Goal: Task Accomplishment & Management: Complete application form

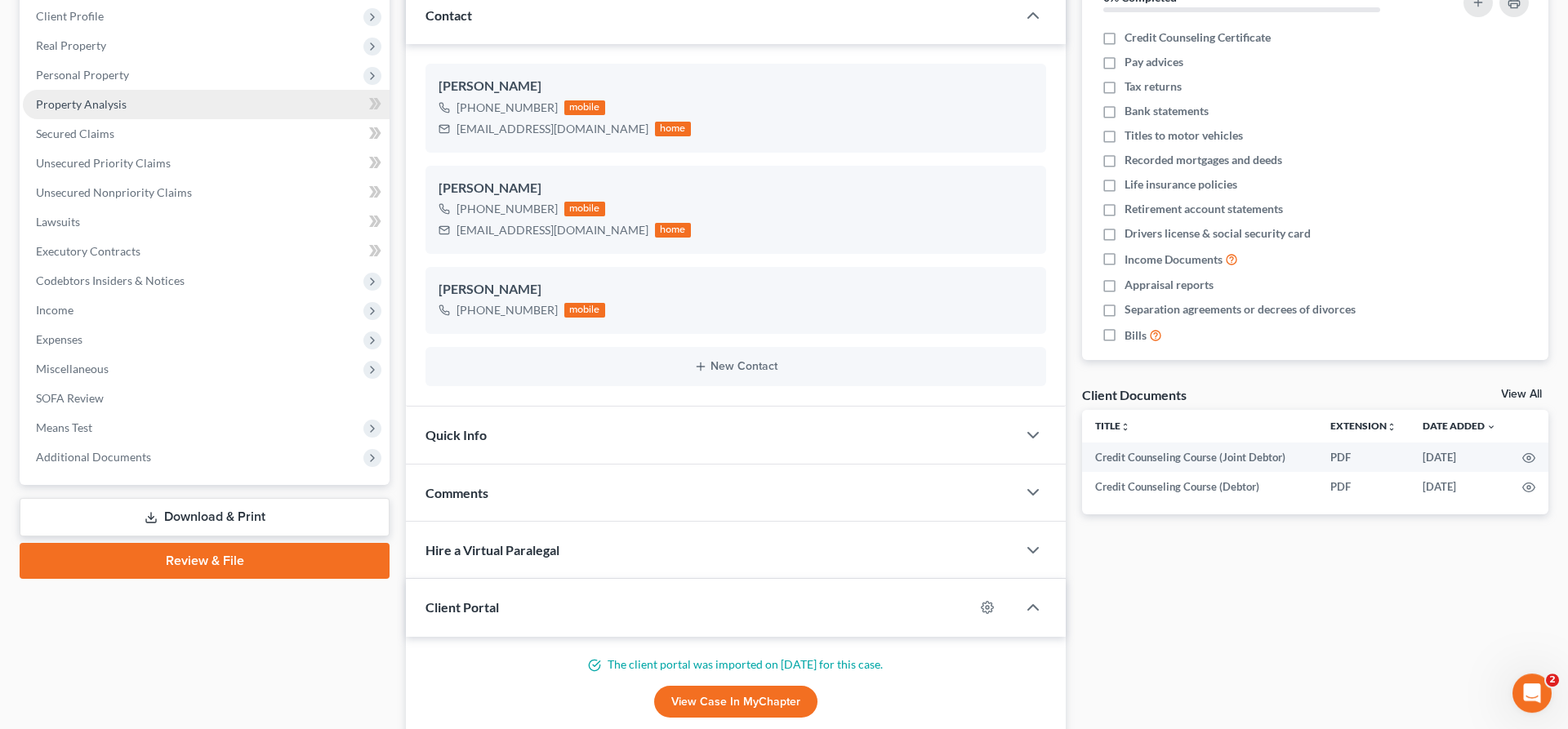
scroll to position [417, 0]
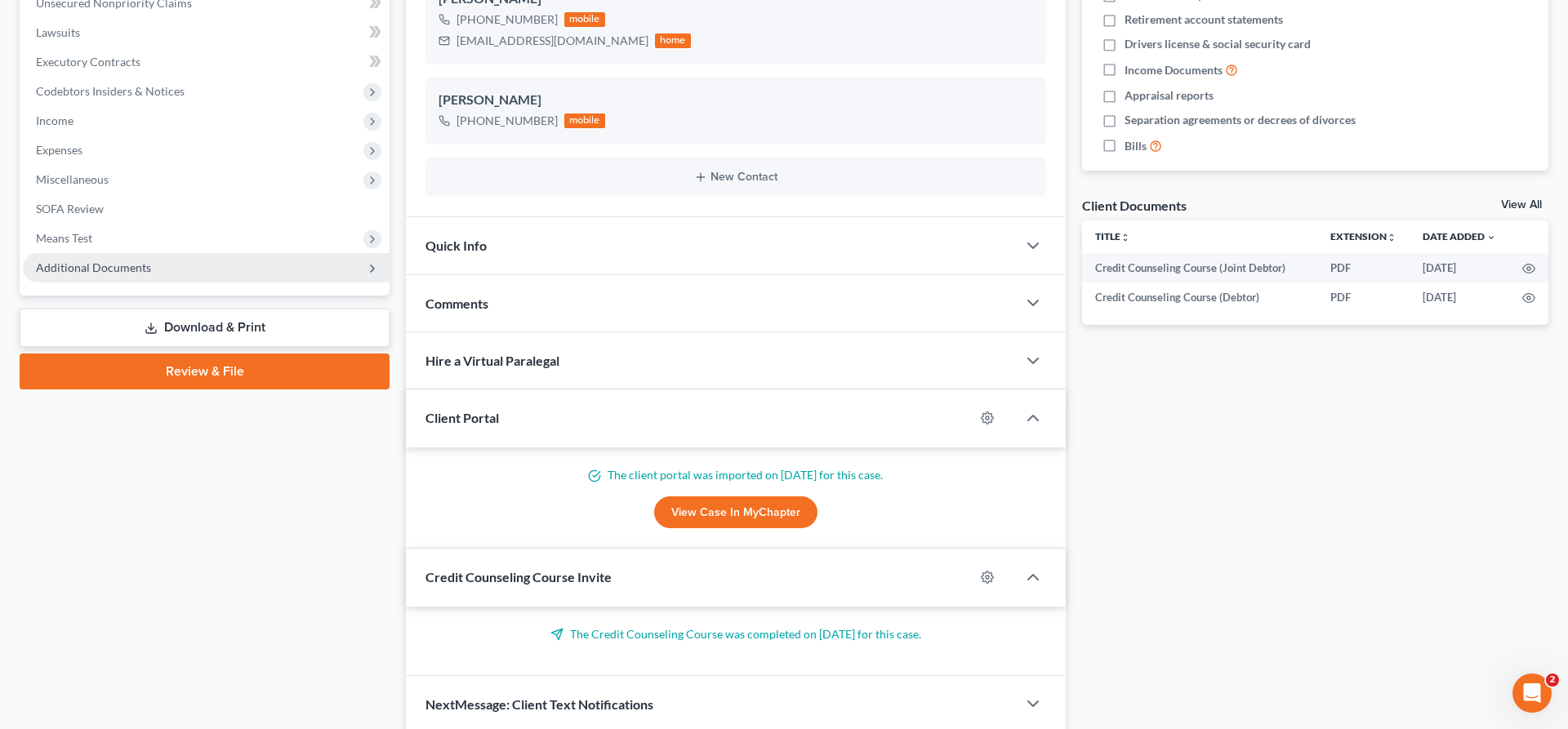
click at [167, 273] on span "Additional Documents" at bounding box center [206, 268] width 367 height 29
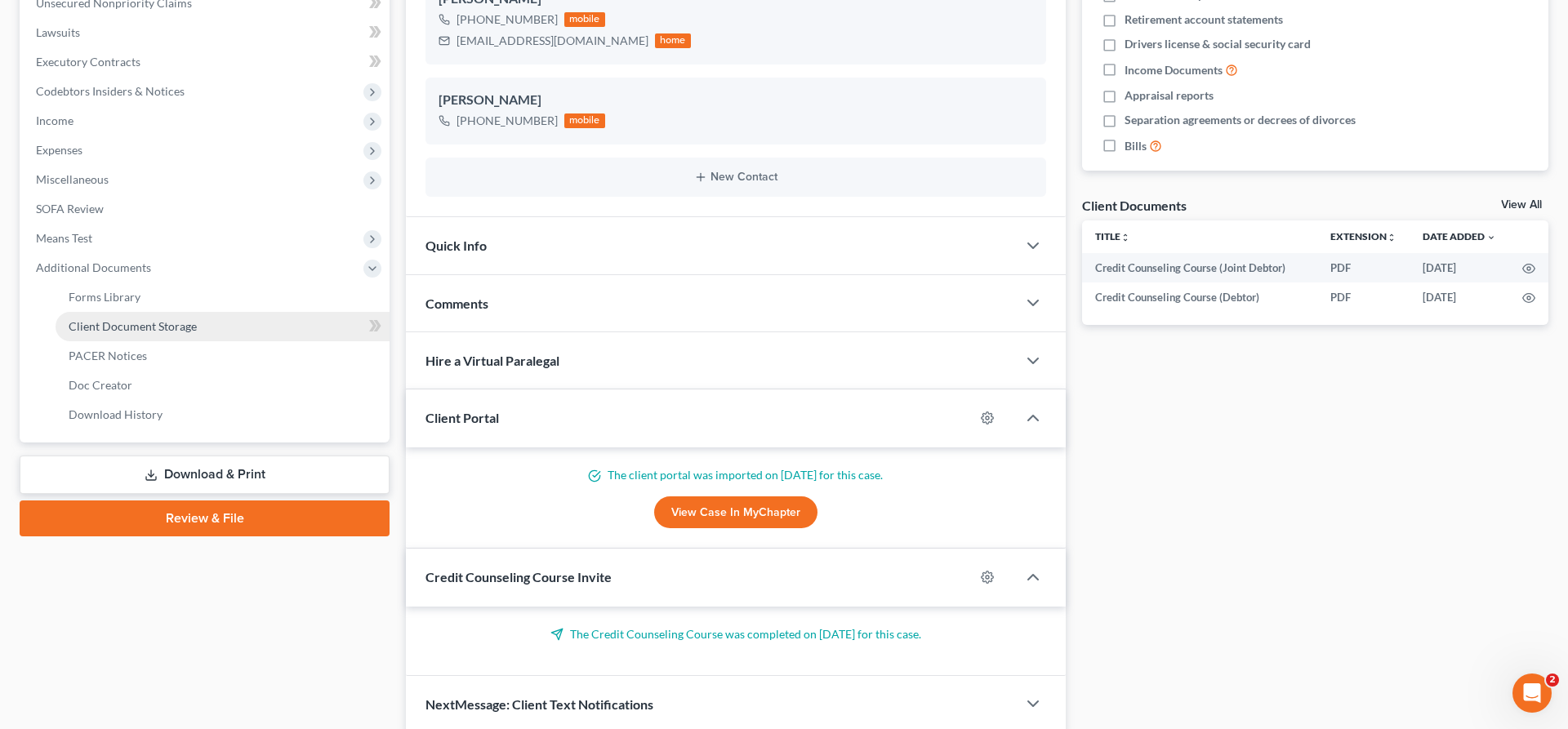
click at [156, 326] on span "Client Document Storage" at bounding box center [132, 325] width 128 height 14
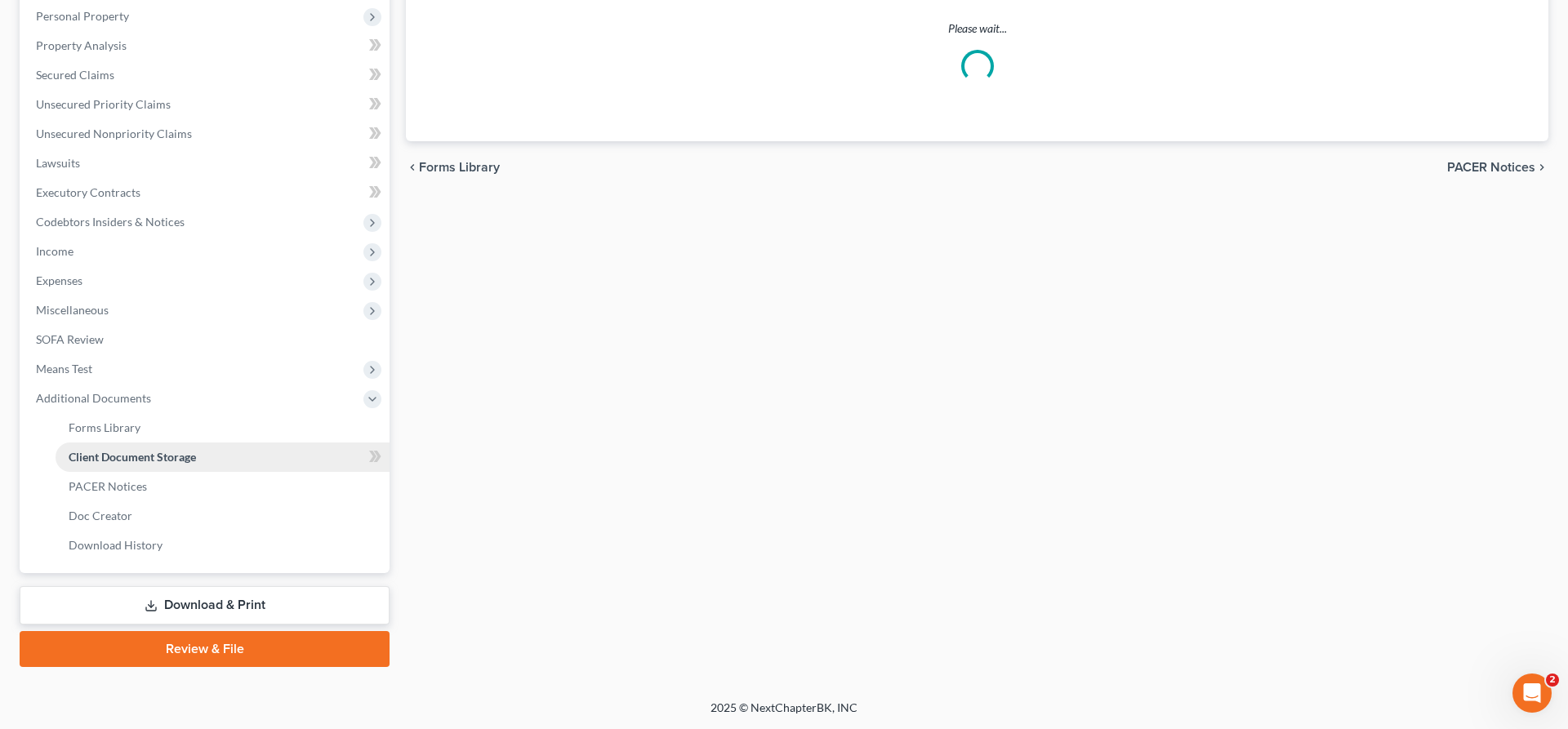
scroll to position [284, 0]
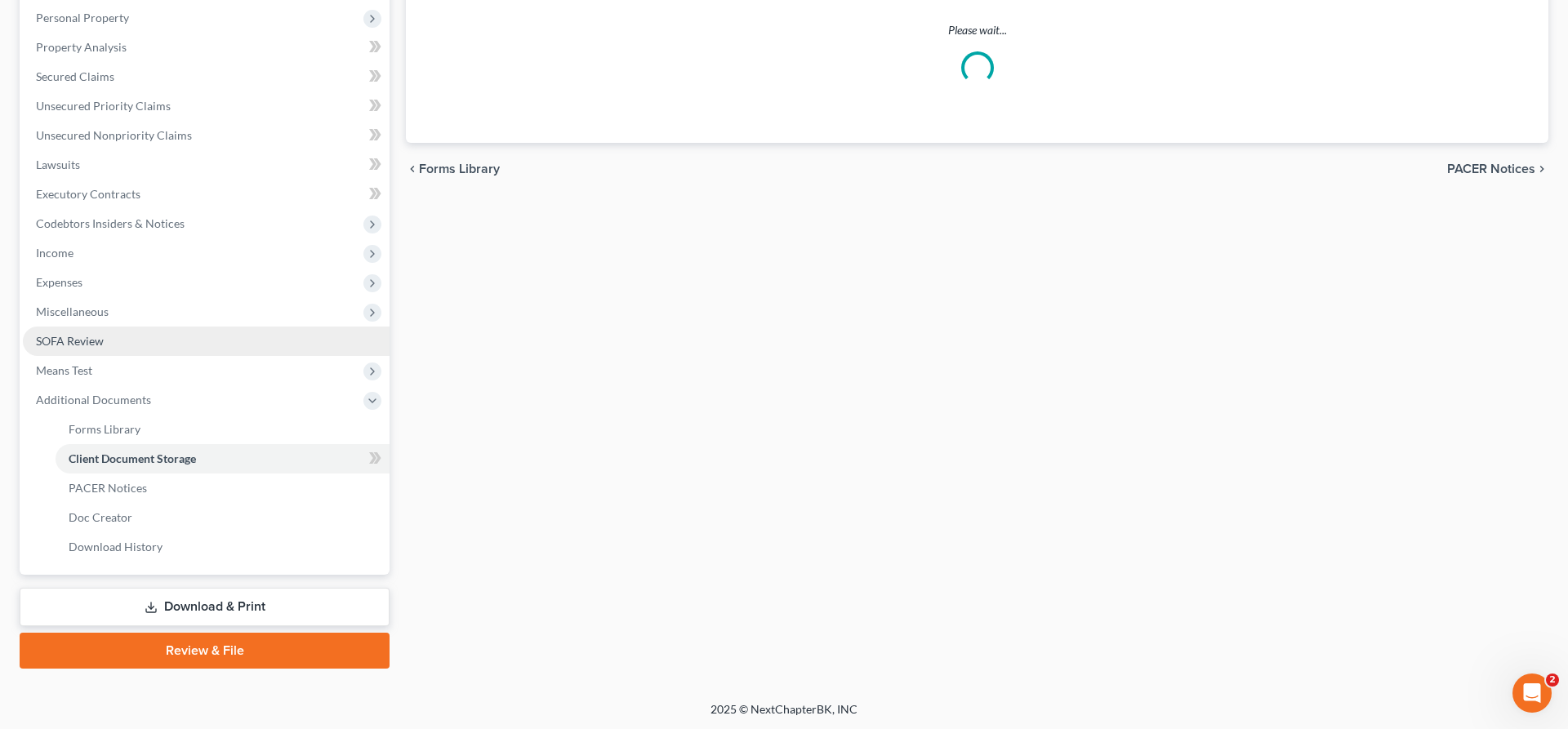
select select "6"
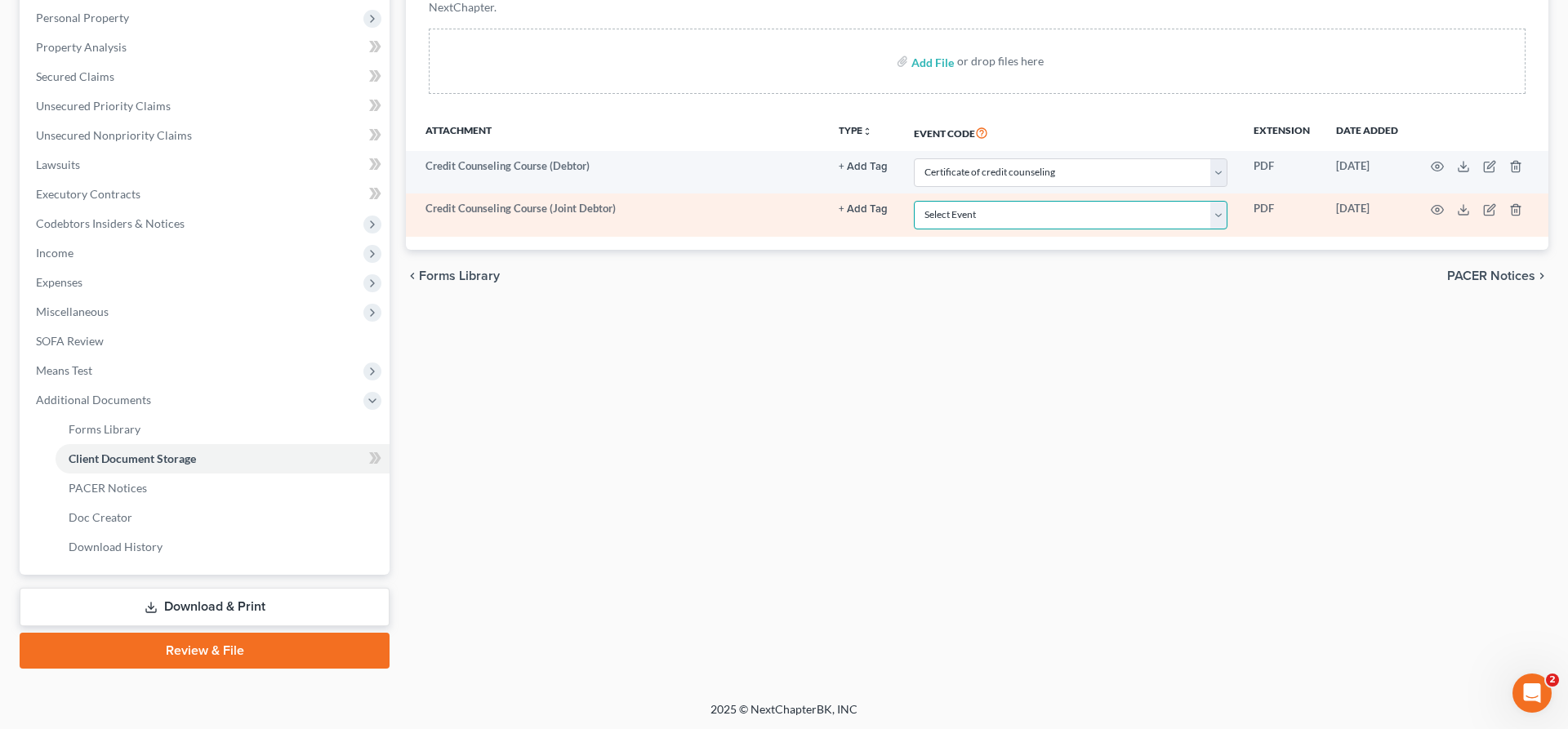
select select "6"
click option "Certificate of credit counseling" at bounding box center [0, 0] width 0 height 0
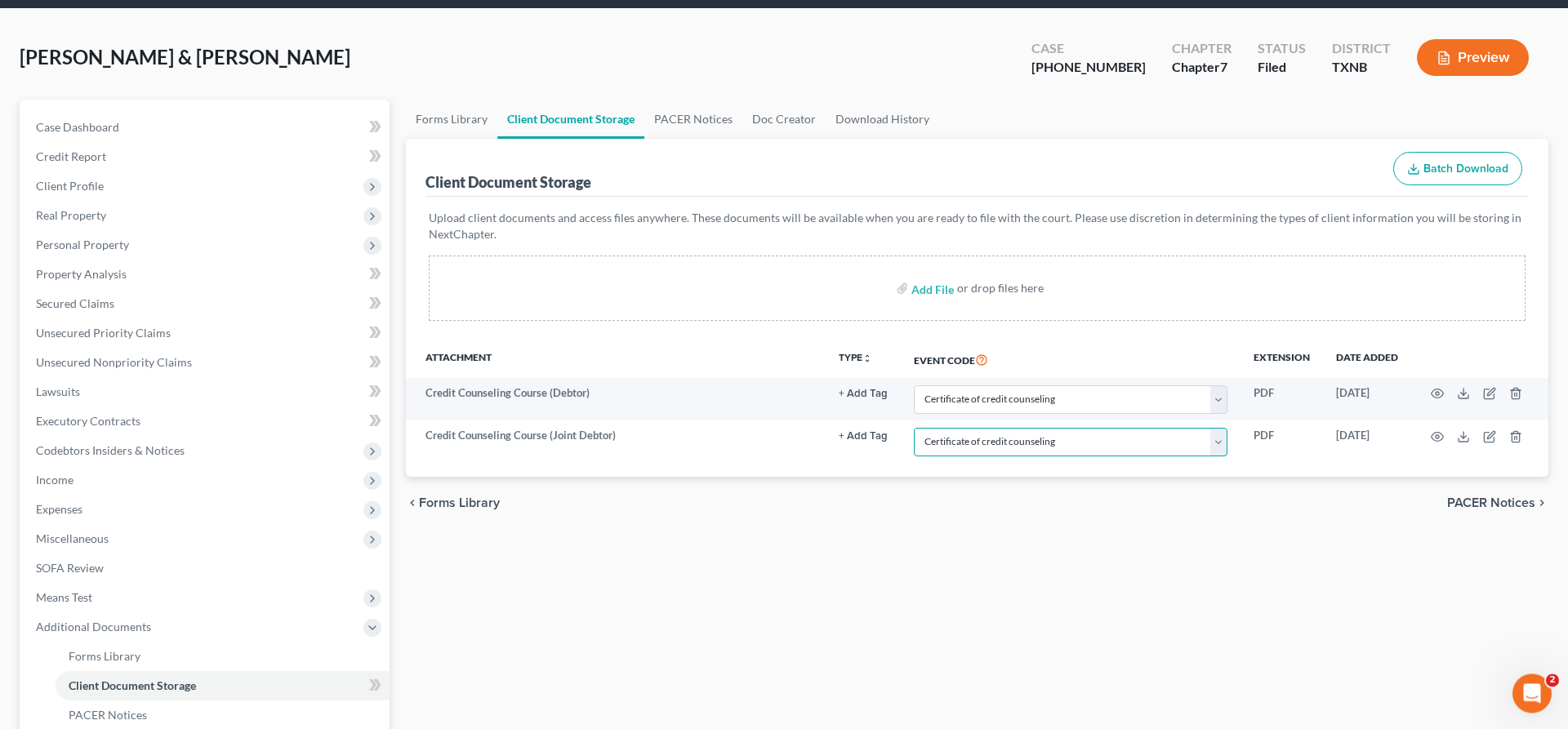
scroll to position [34, 0]
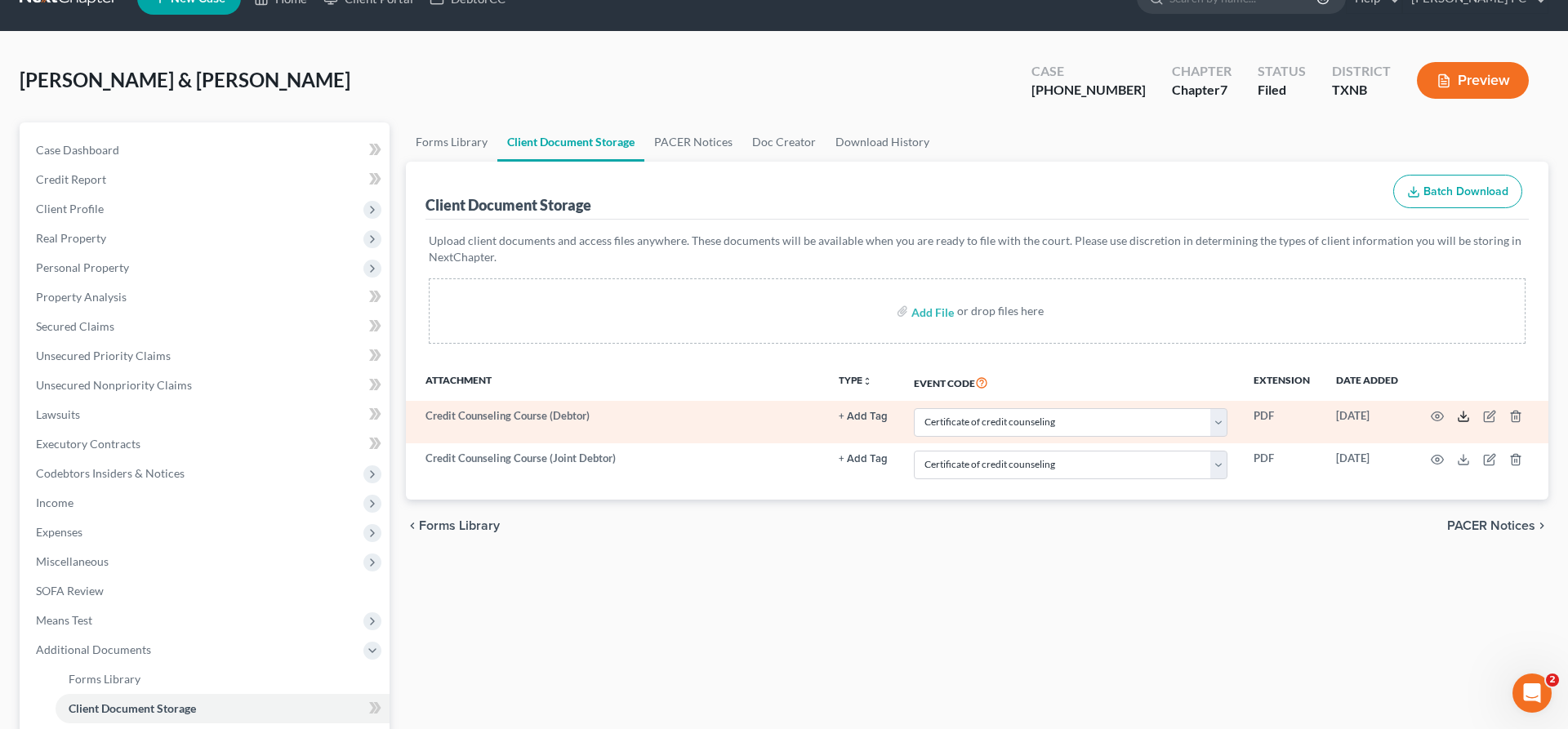
click at [1464, 421] on icon at bounding box center [1463, 420] width 10 height 4
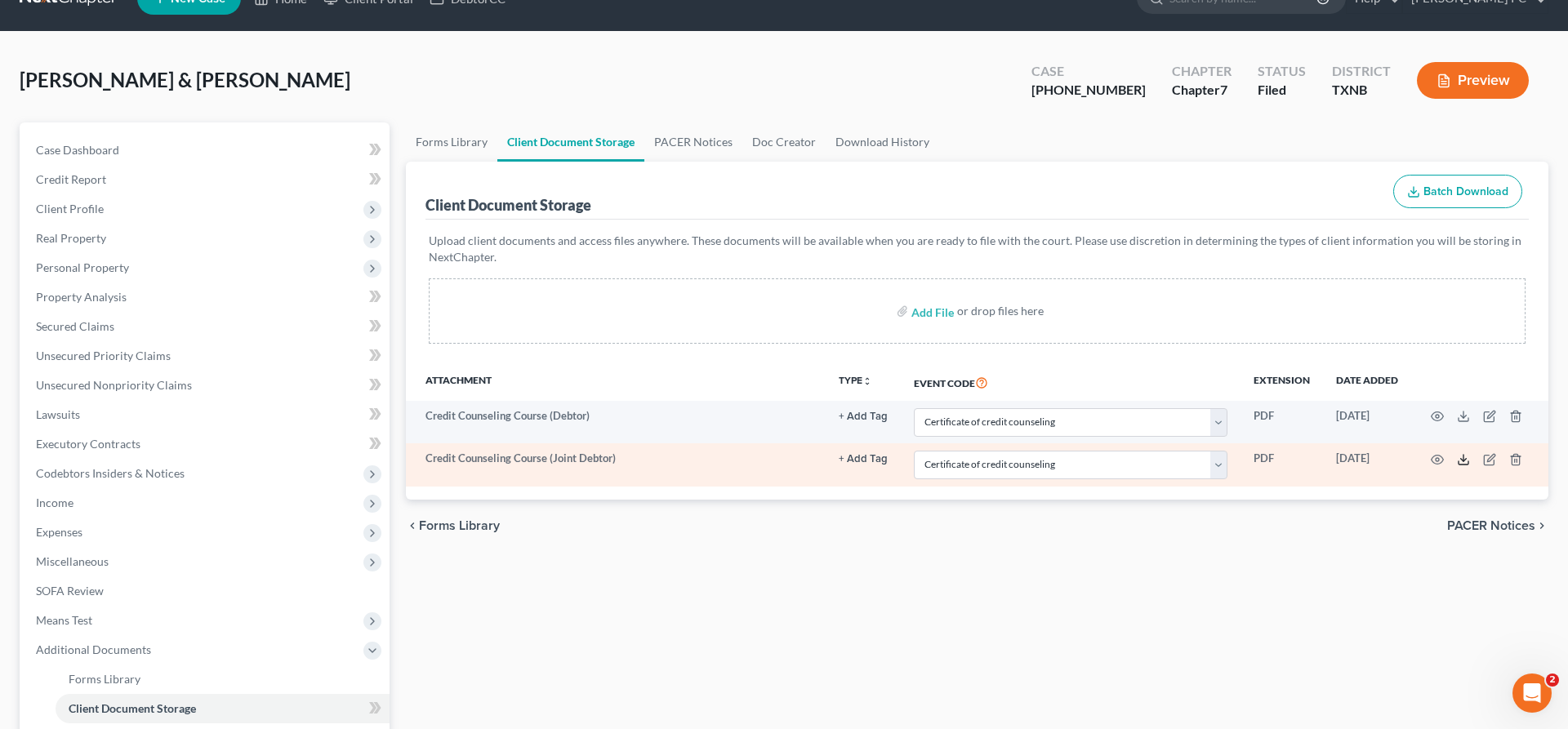
click at [1464, 457] on icon at bounding box center [1463, 460] width 13 height 13
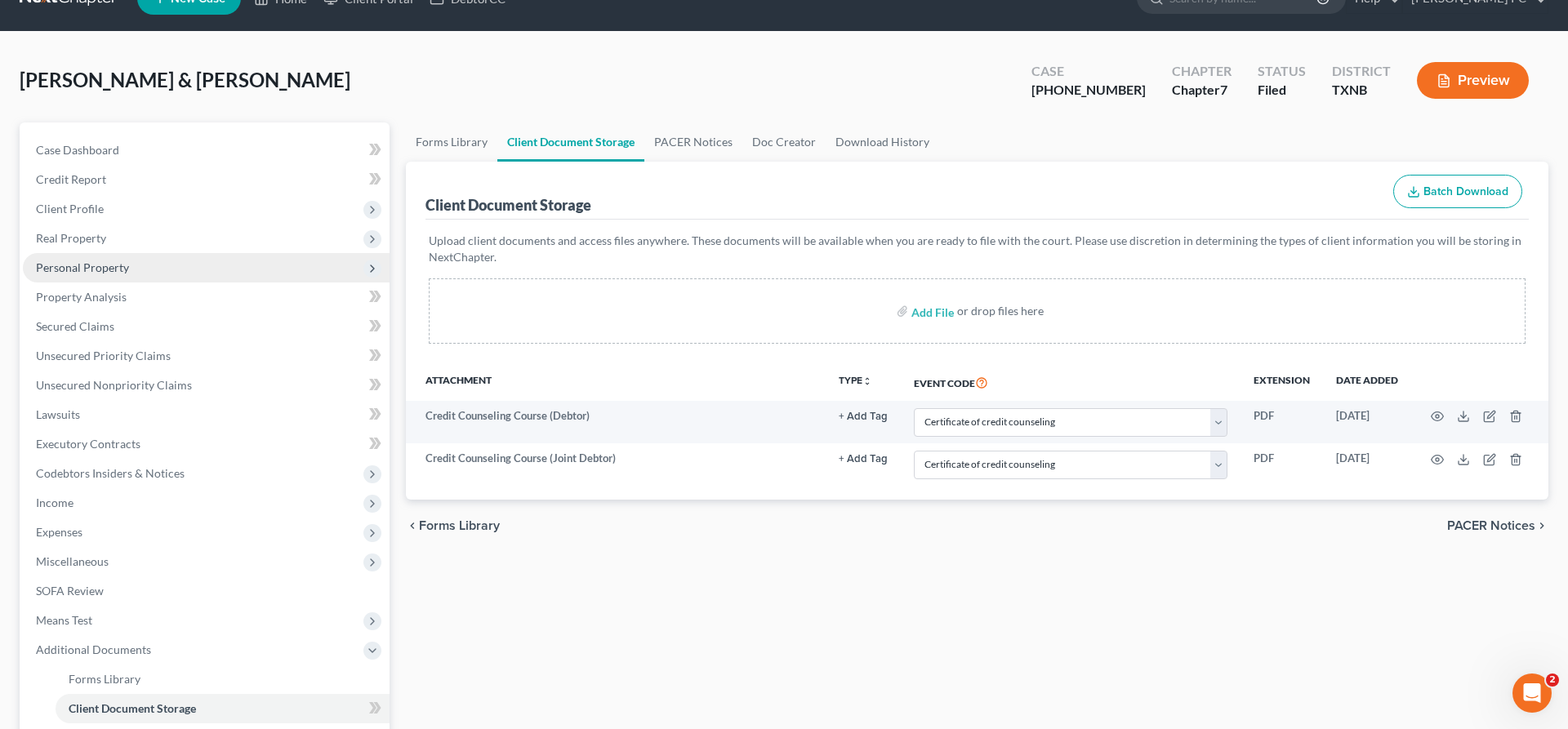
click at [114, 270] on span "Personal Property" at bounding box center [82, 267] width 93 height 14
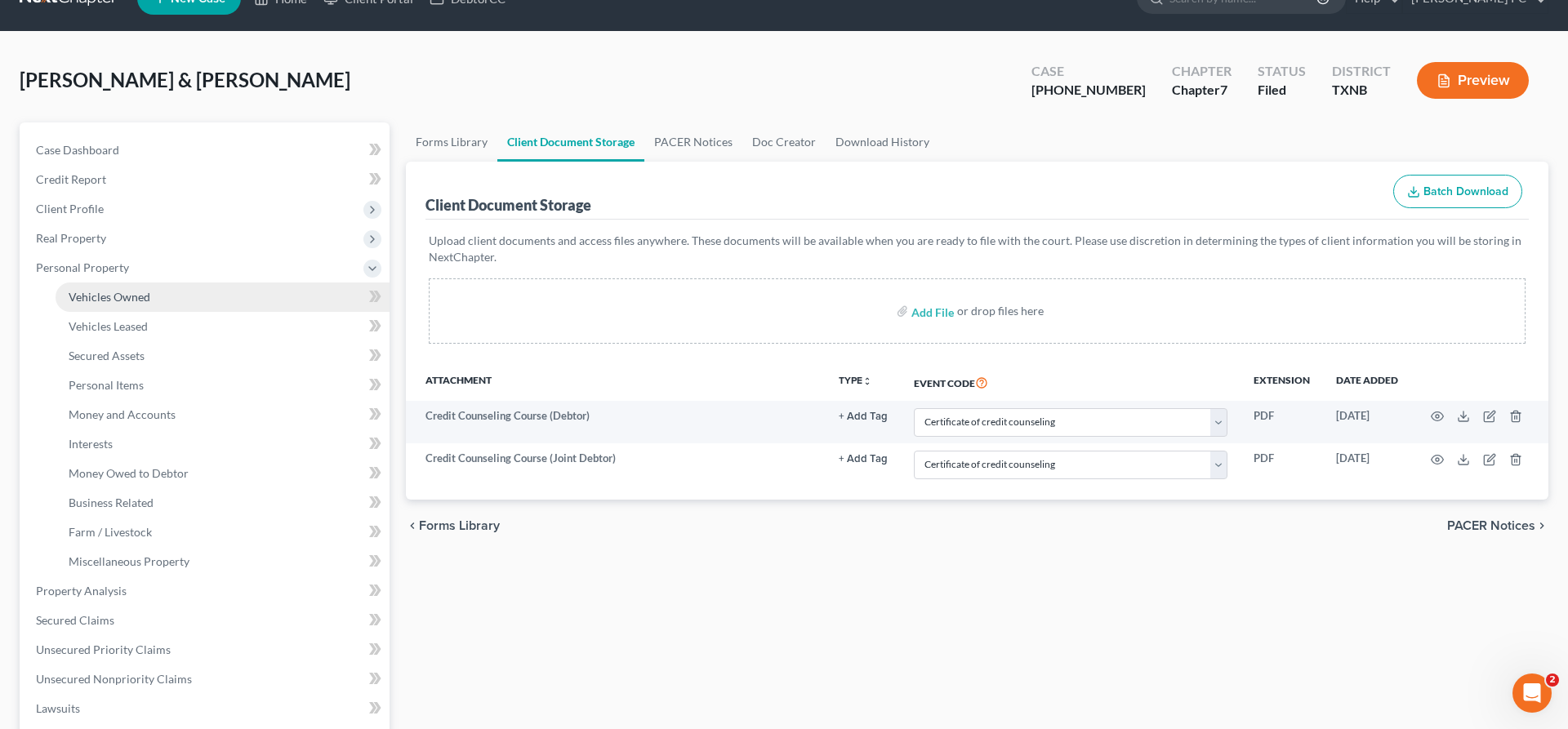
click at [125, 297] on span "Vehicles Owned" at bounding box center [109, 296] width 82 height 14
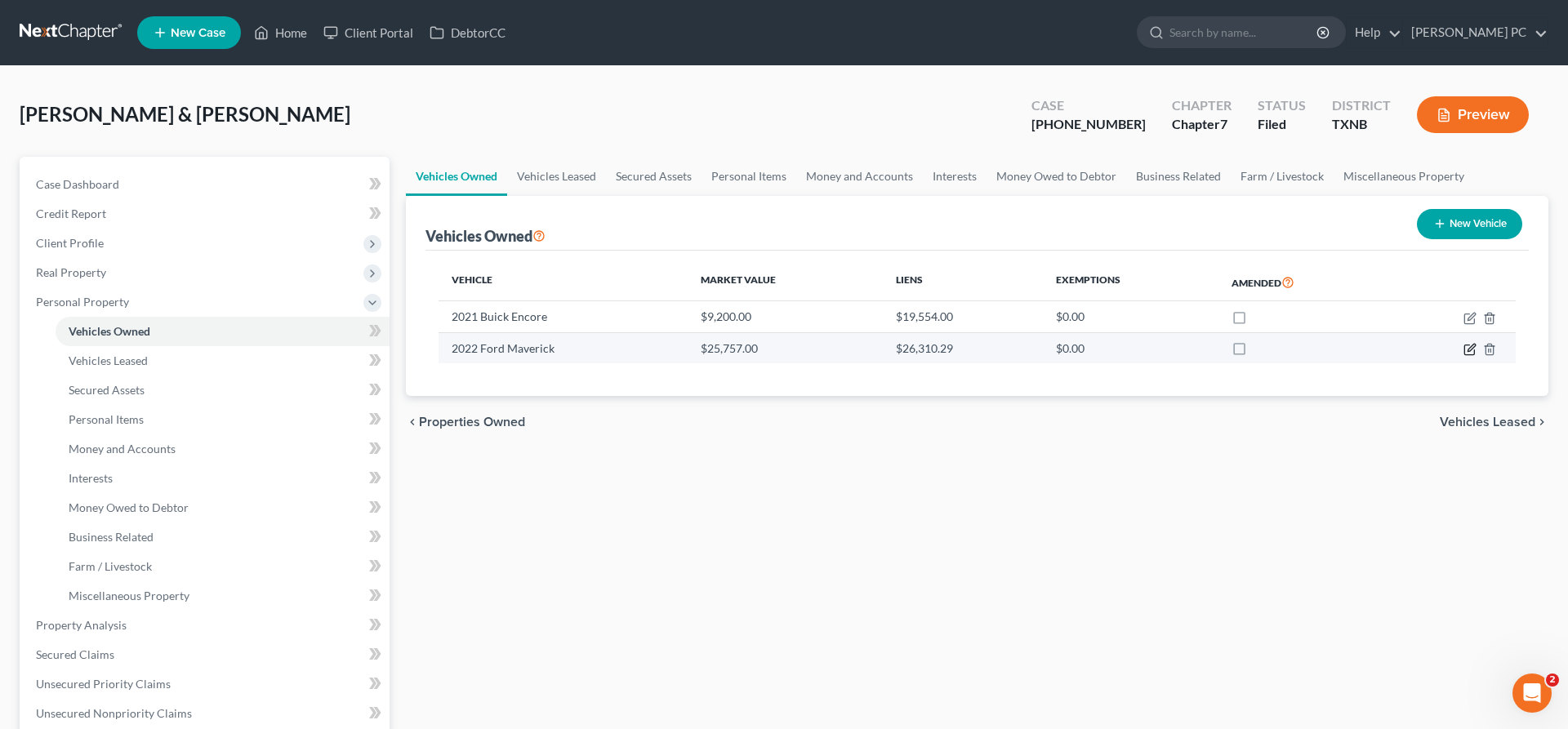
click at [1468, 353] on icon "button" at bounding box center [1469, 349] width 13 height 13
select select "0"
select select "4"
select select "0"
select select "2"
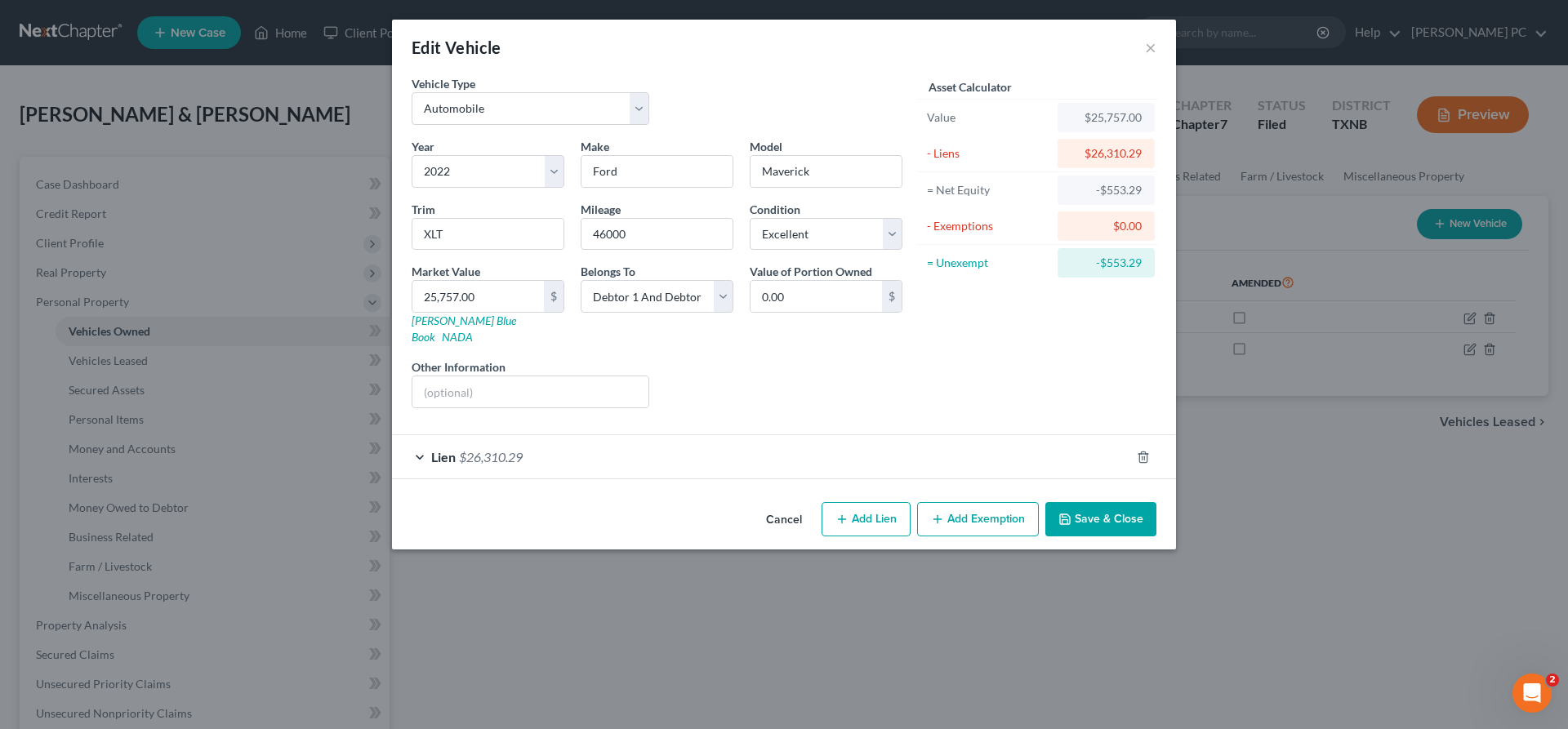
click at [821, 441] on div "Lien $26,310.29" at bounding box center [760, 456] width 738 height 43
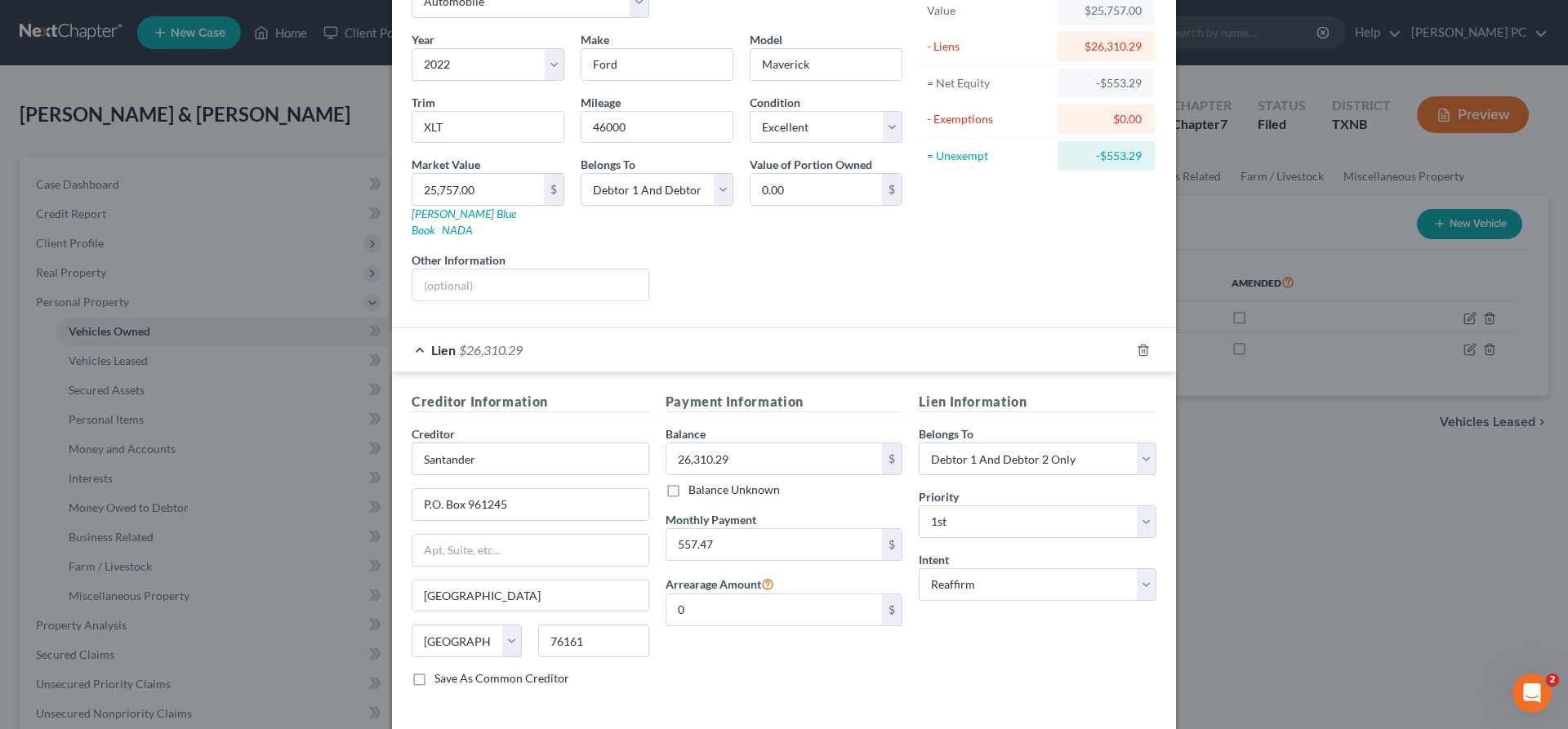
scroll to position [164, 0]
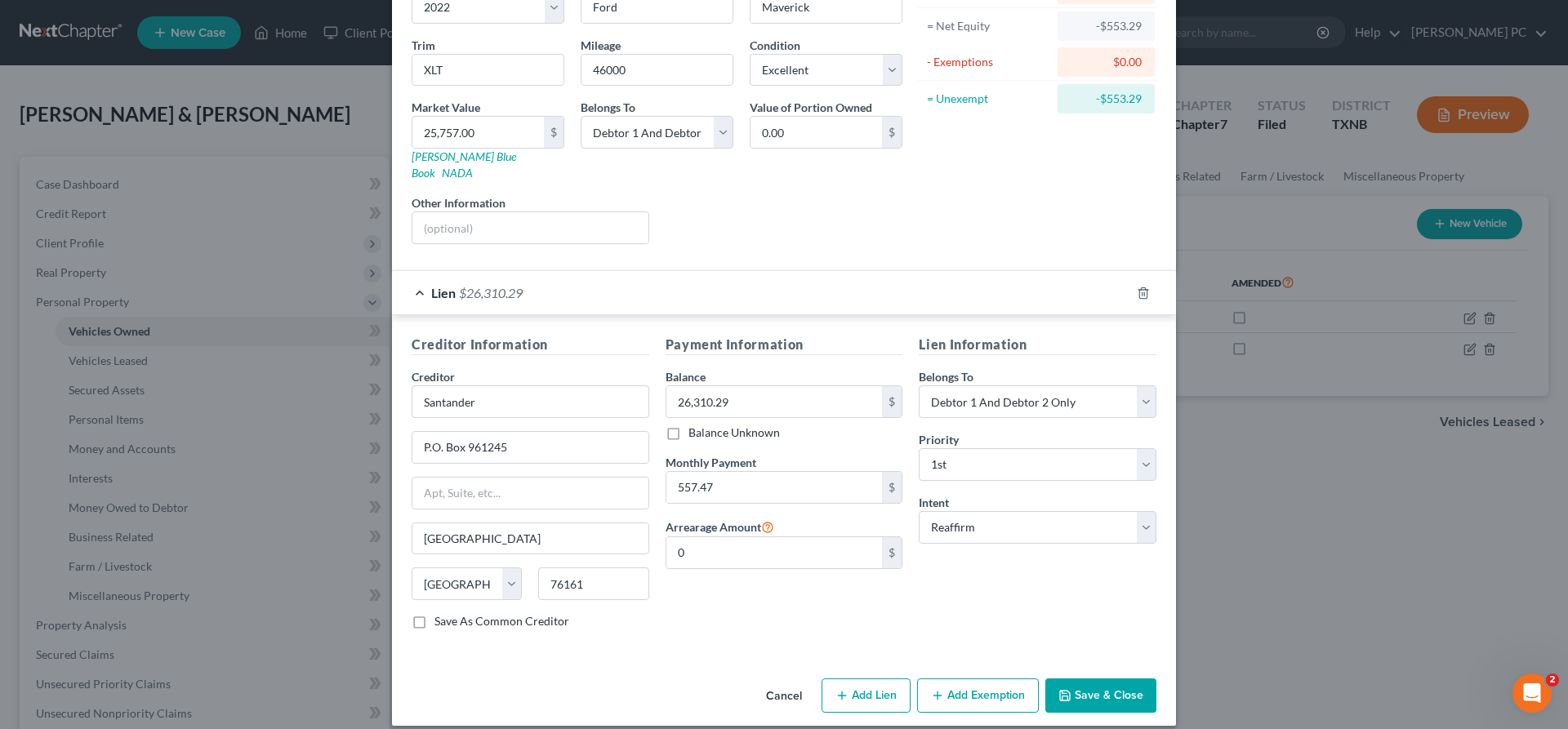
click at [791, 680] on button "Cancel" at bounding box center [784, 696] width 62 height 32
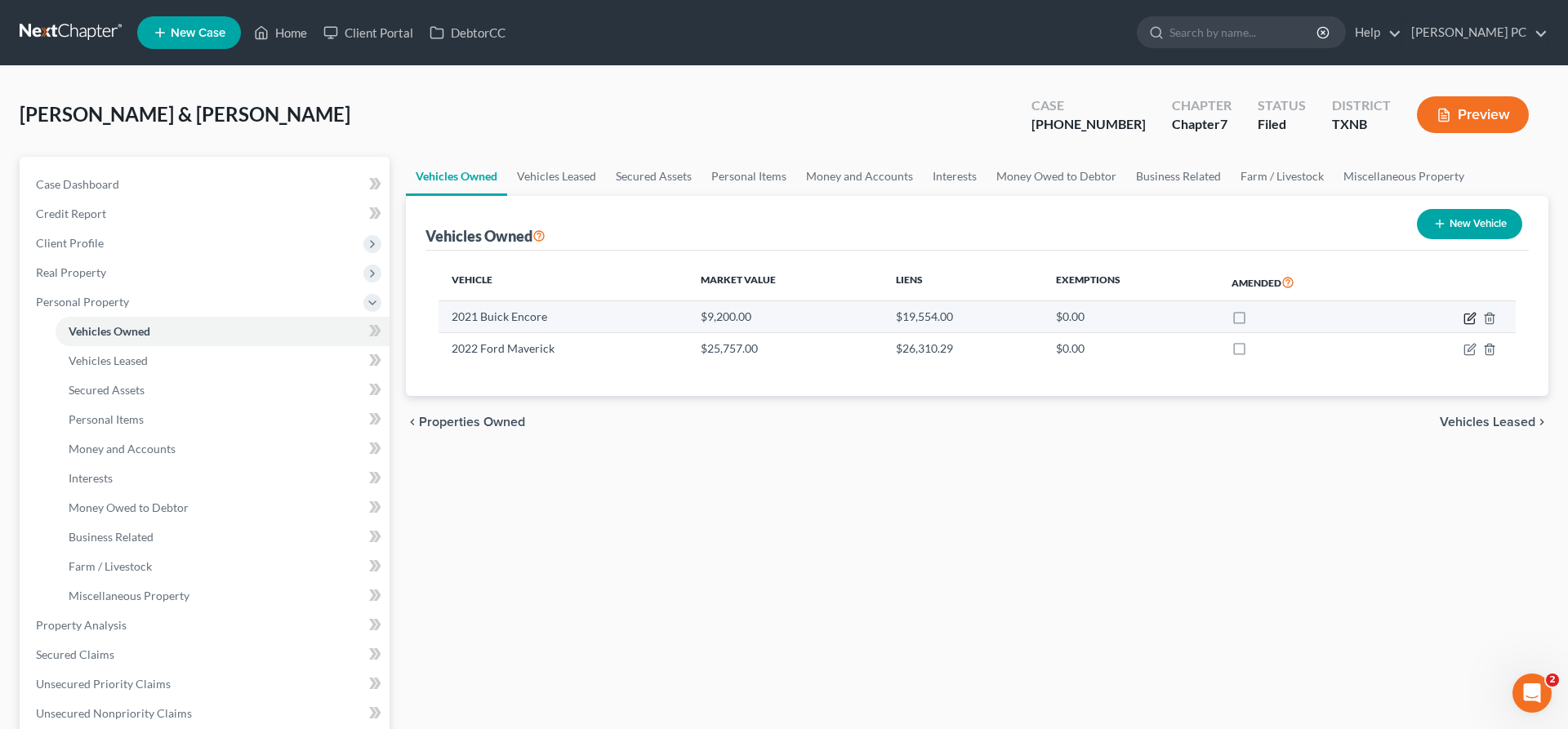
click at [1468, 320] on icon "button" at bounding box center [1471, 316] width 7 height 7
select select "0"
select select "5"
select select "1"
select select "2"
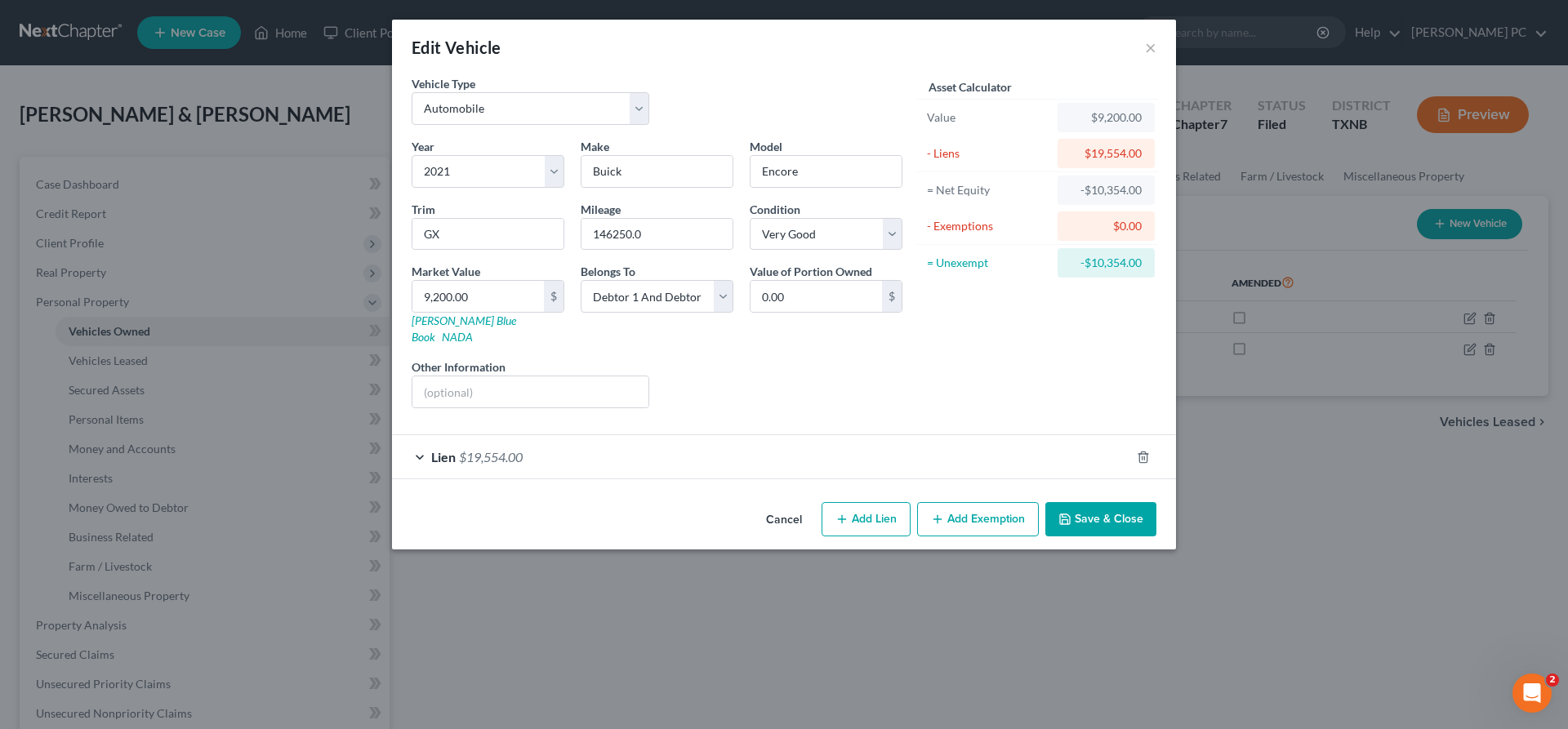
click at [665, 441] on div "Lien $19,554.00" at bounding box center [760, 456] width 738 height 43
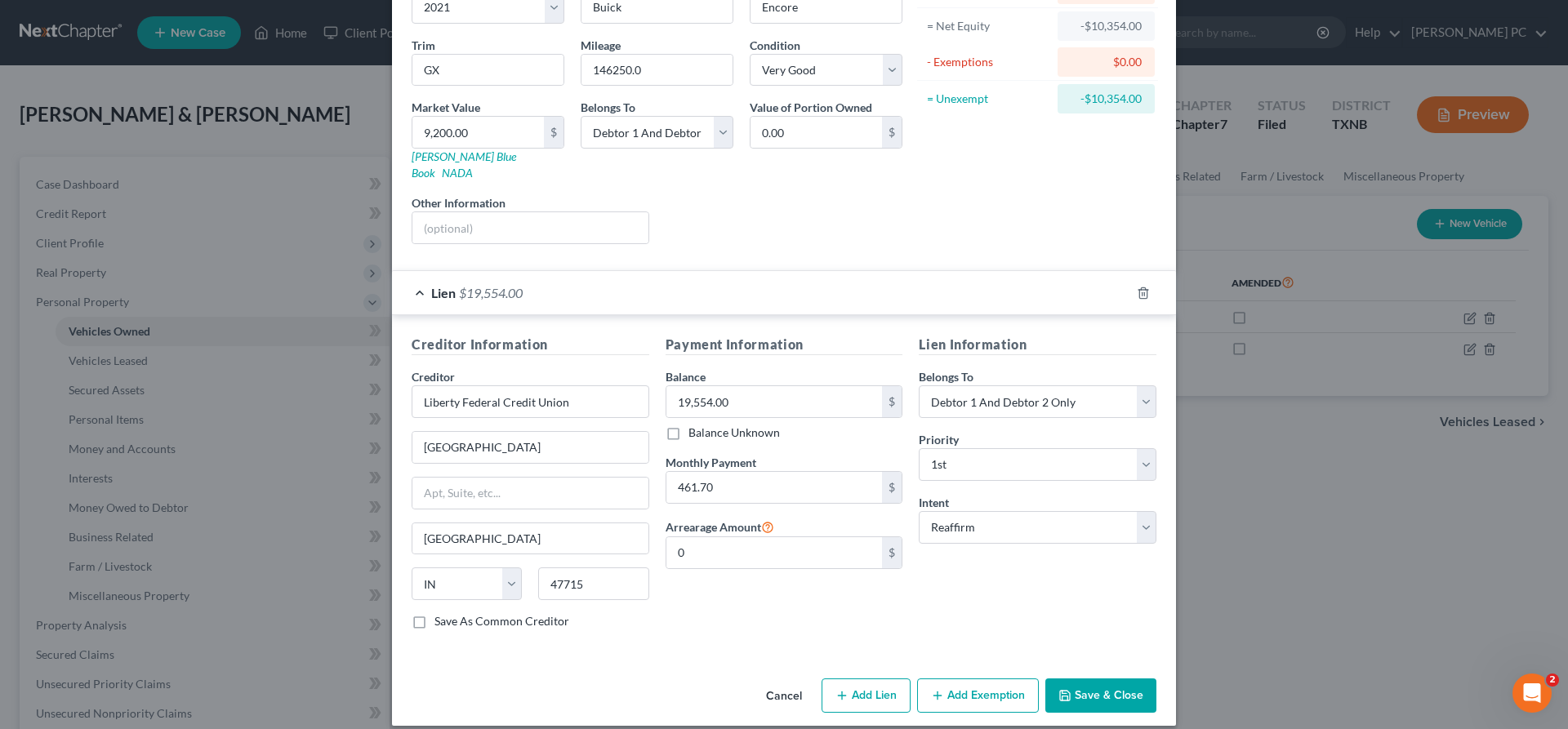
scroll to position [0, 0]
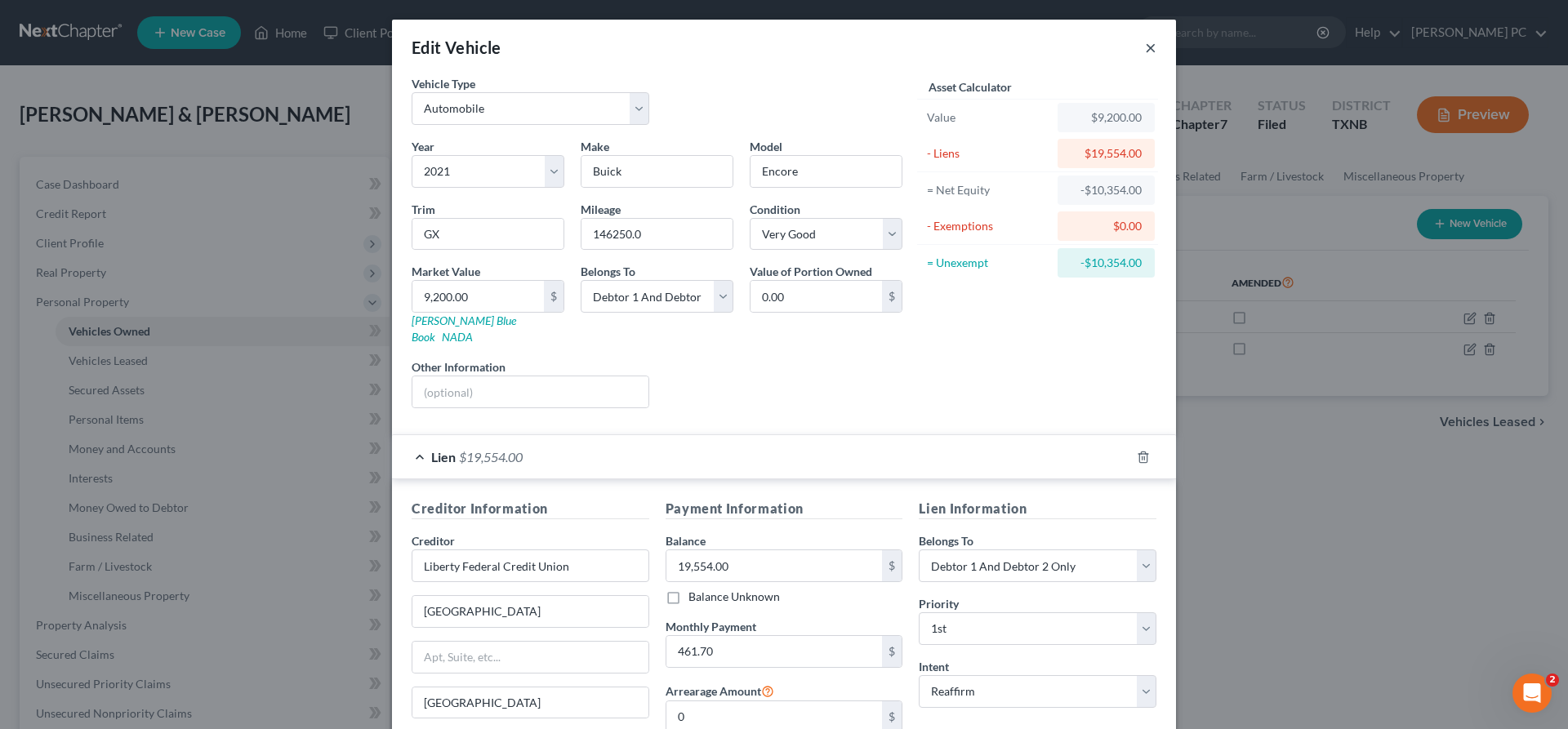
click at [1148, 49] on button "×" at bounding box center [1150, 47] width 11 height 19
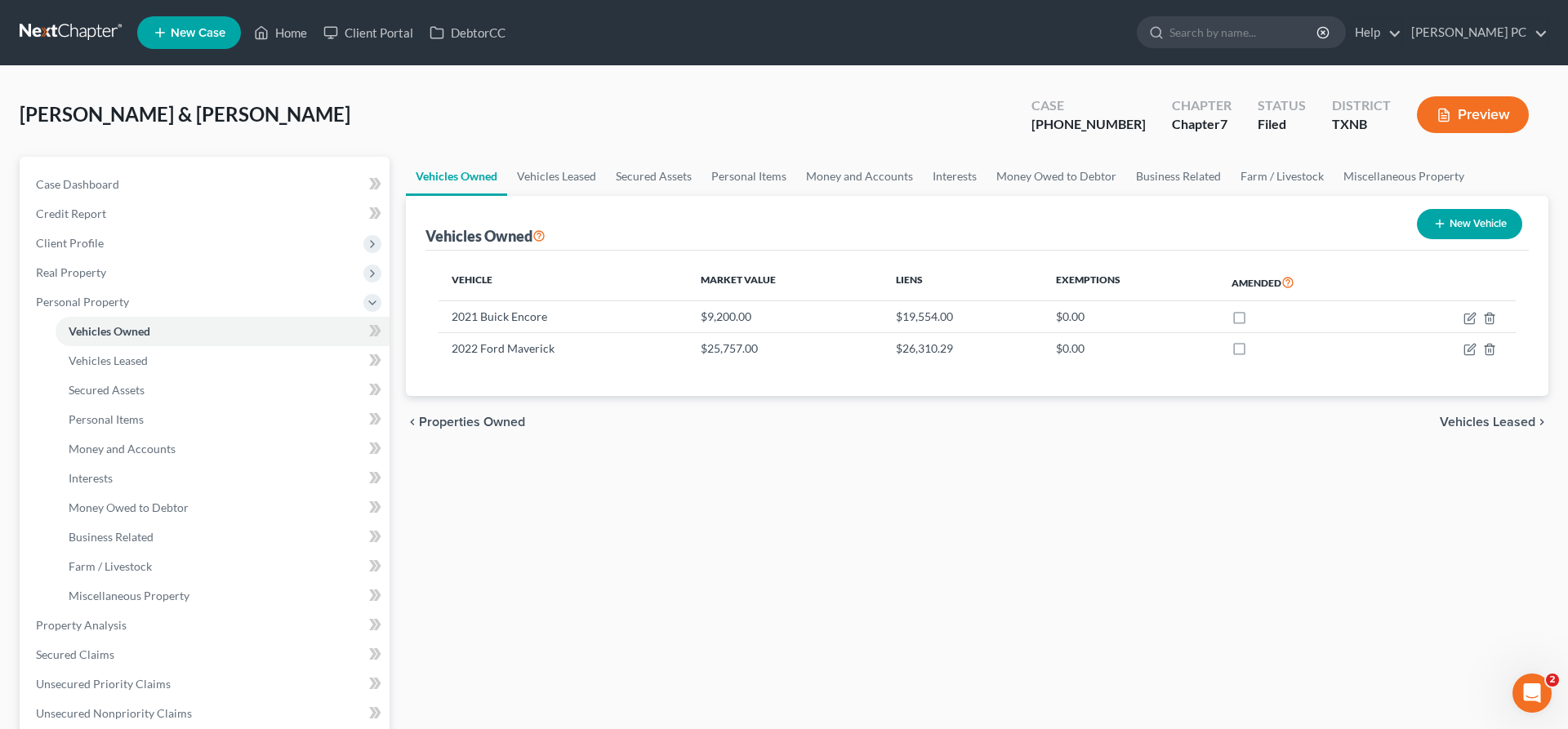
drag, startPoint x: 62, startPoint y: 88, endPoint x: 74, endPoint y: 93, distance: 13.0
click at [65, 86] on div "[PERSON_NAME] & [PERSON_NAME] Upgraded Case [PHONE_NUMBER] Chapter Chapter 7 St…" at bounding box center [784, 121] width 1528 height 71
click at [137, 447] on span "Money and Accounts" at bounding box center [122, 448] width 107 height 14
